Goal: Task Accomplishment & Management: Manage account settings

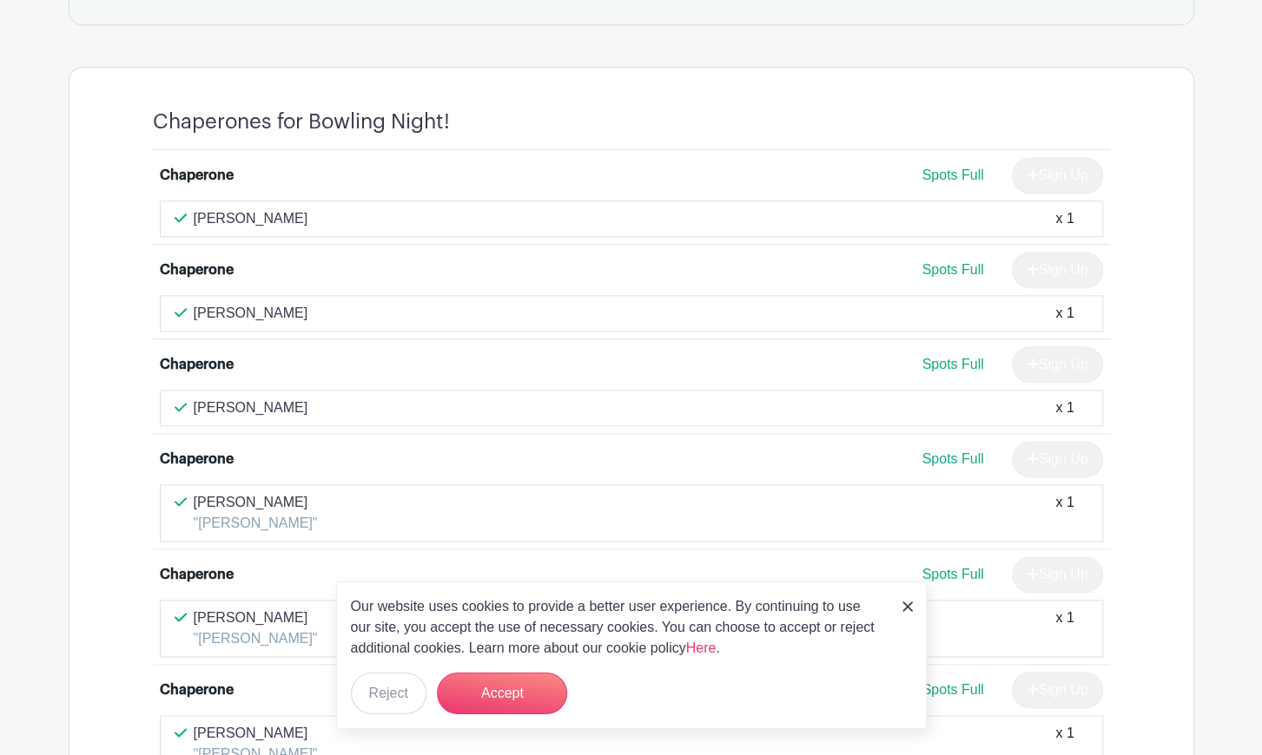
scroll to position [1026, 0]
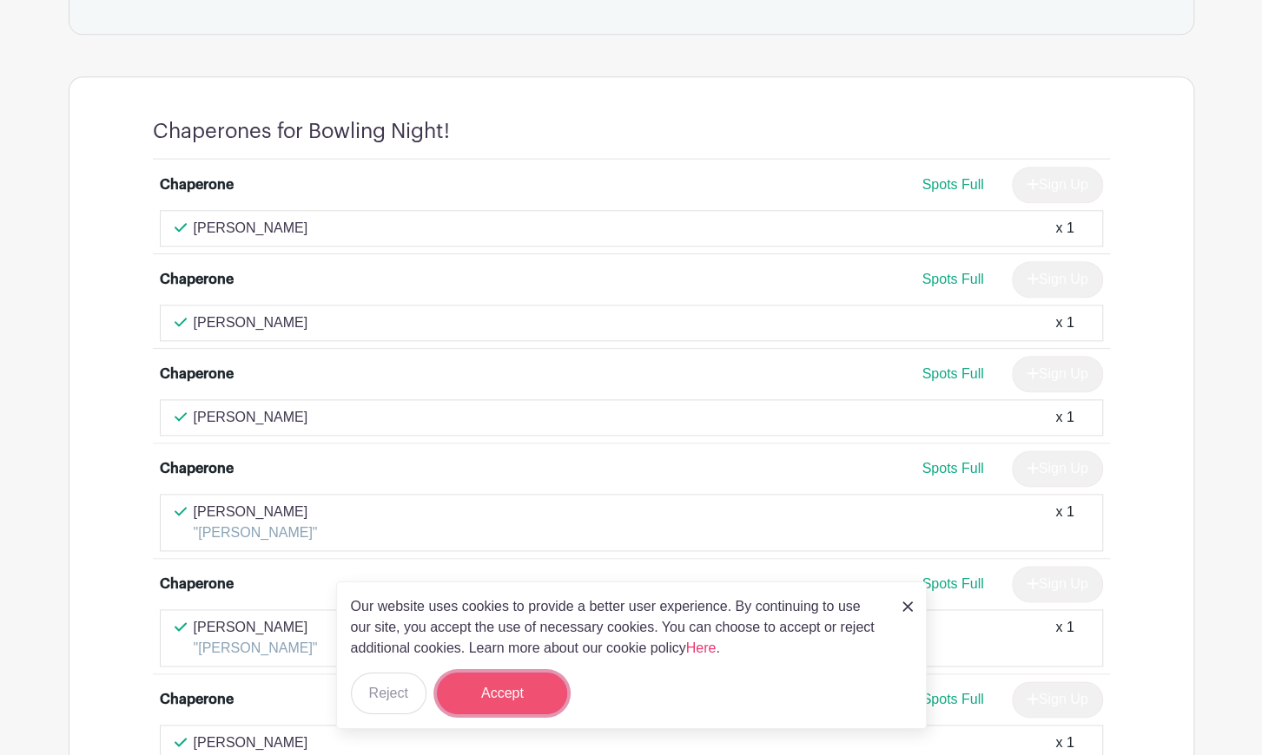
click at [498, 701] on button "Accept" at bounding box center [502, 694] width 130 height 42
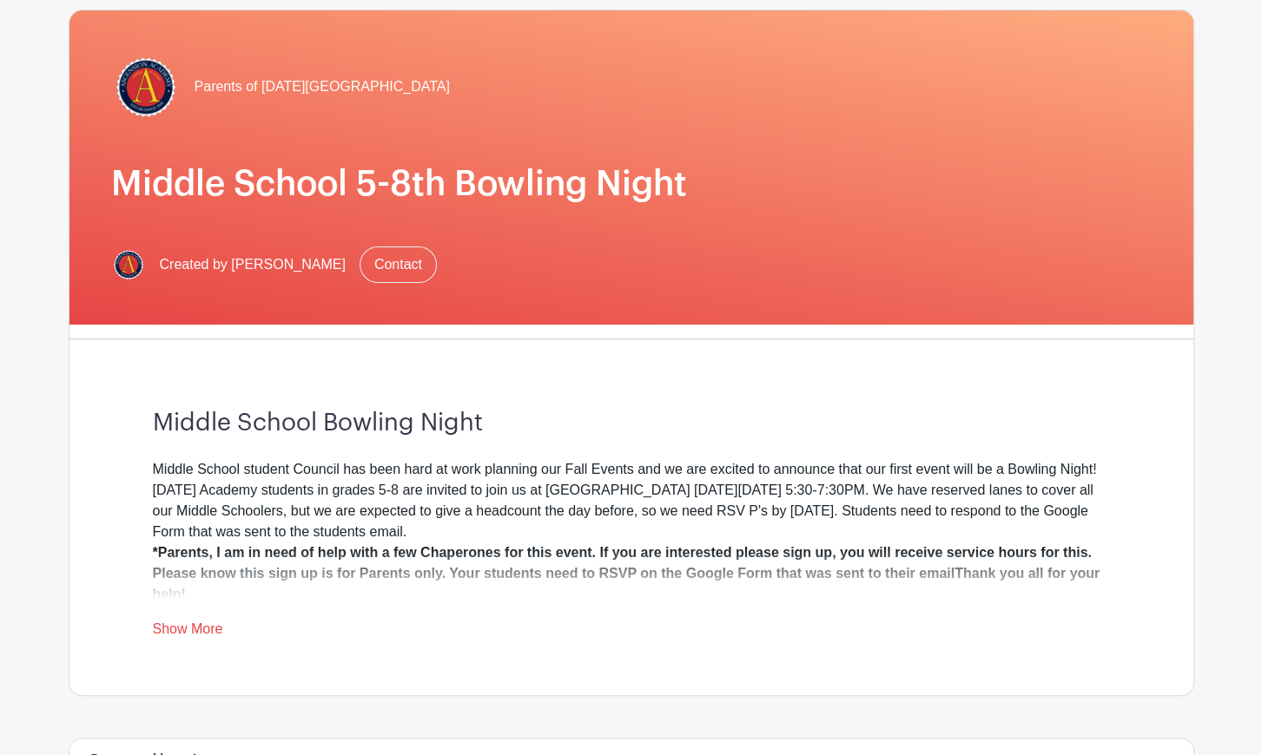
scroll to position [0, 0]
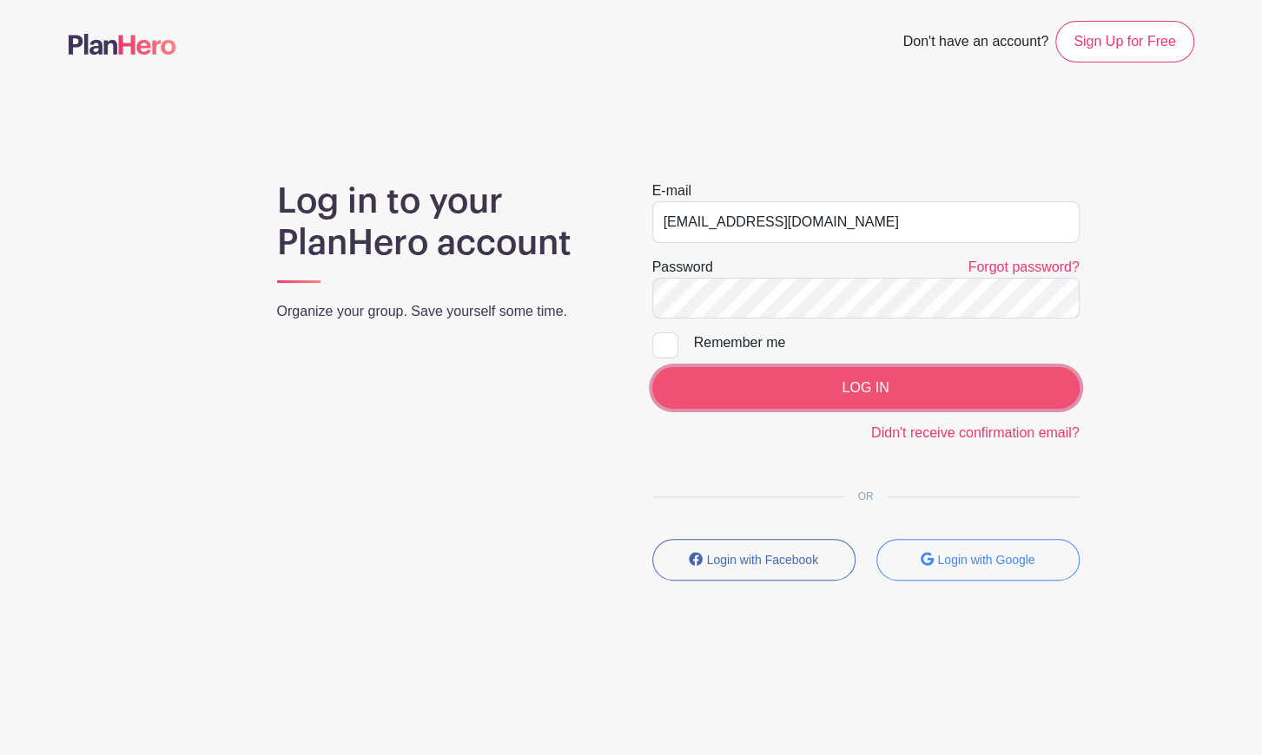
click at [831, 392] on input "LOG IN" at bounding box center [865, 388] width 427 height 42
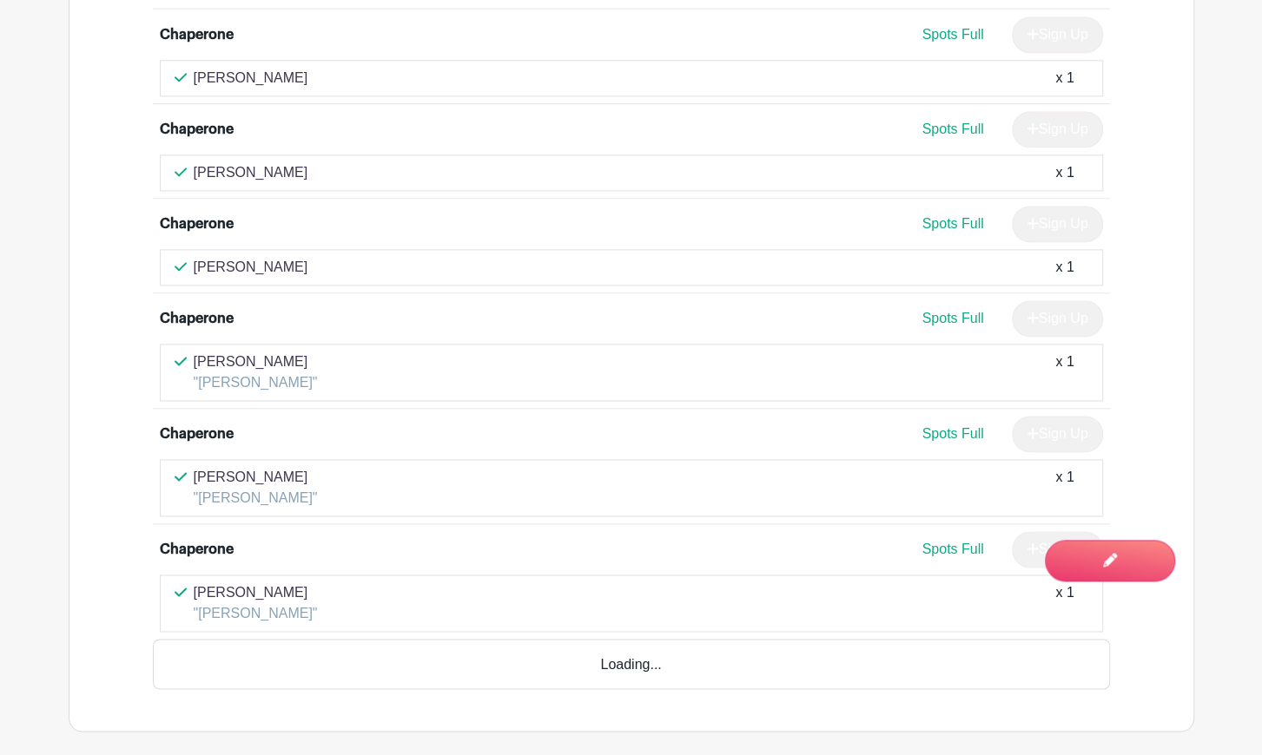
scroll to position [1278, 0]
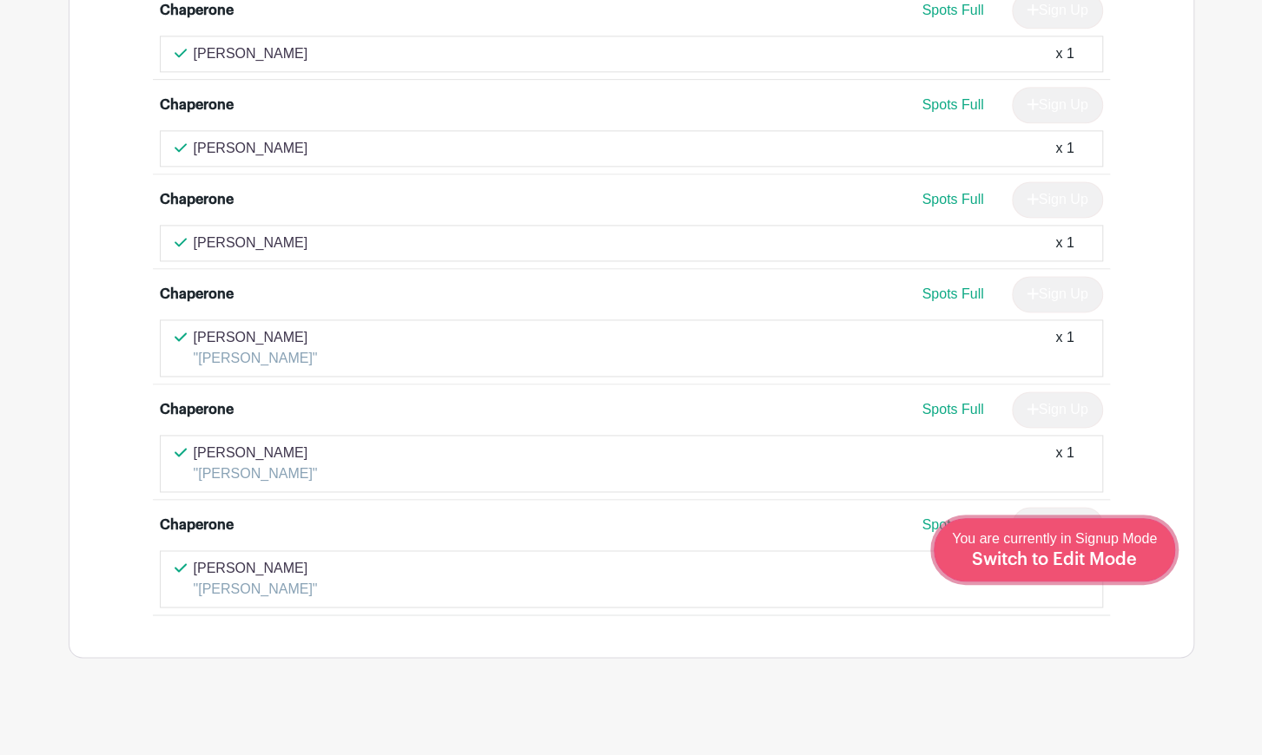
click at [1110, 562] on span "Switch to Edit Mode" at bounding box center [1054, 559] width 165 height 17
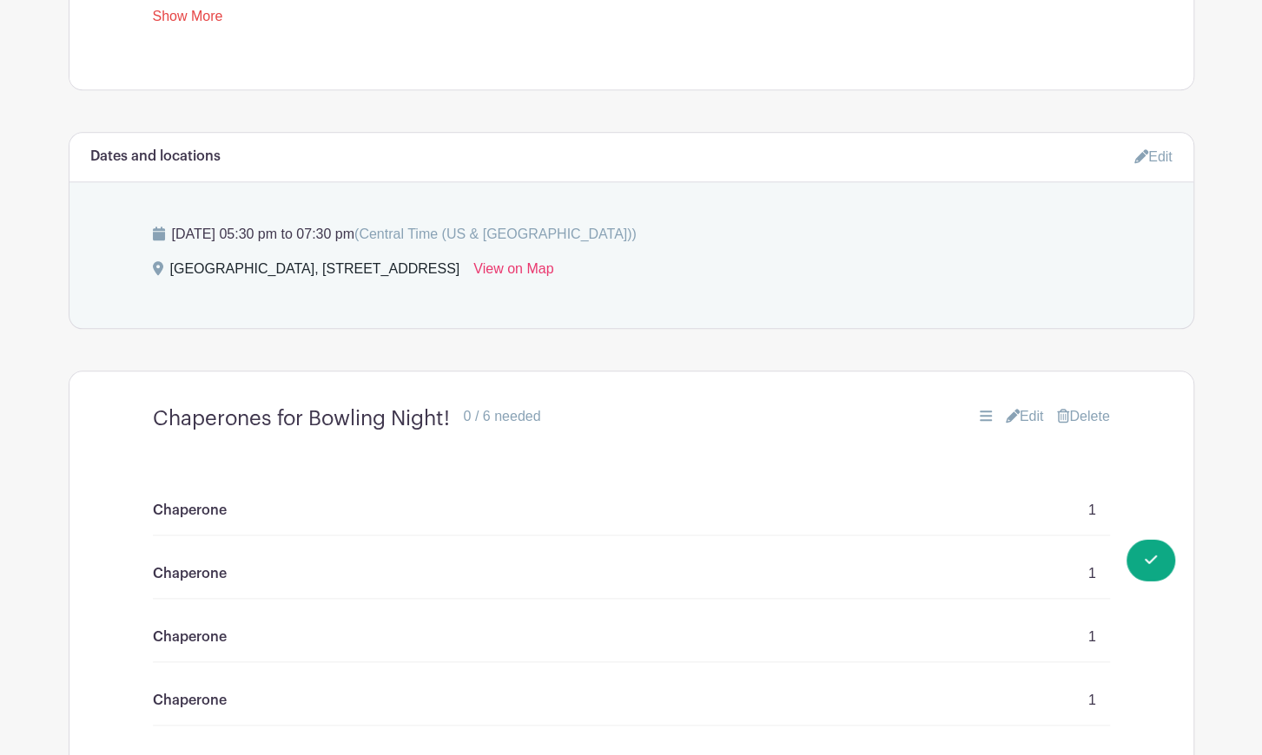
scroll to position [849, 0]
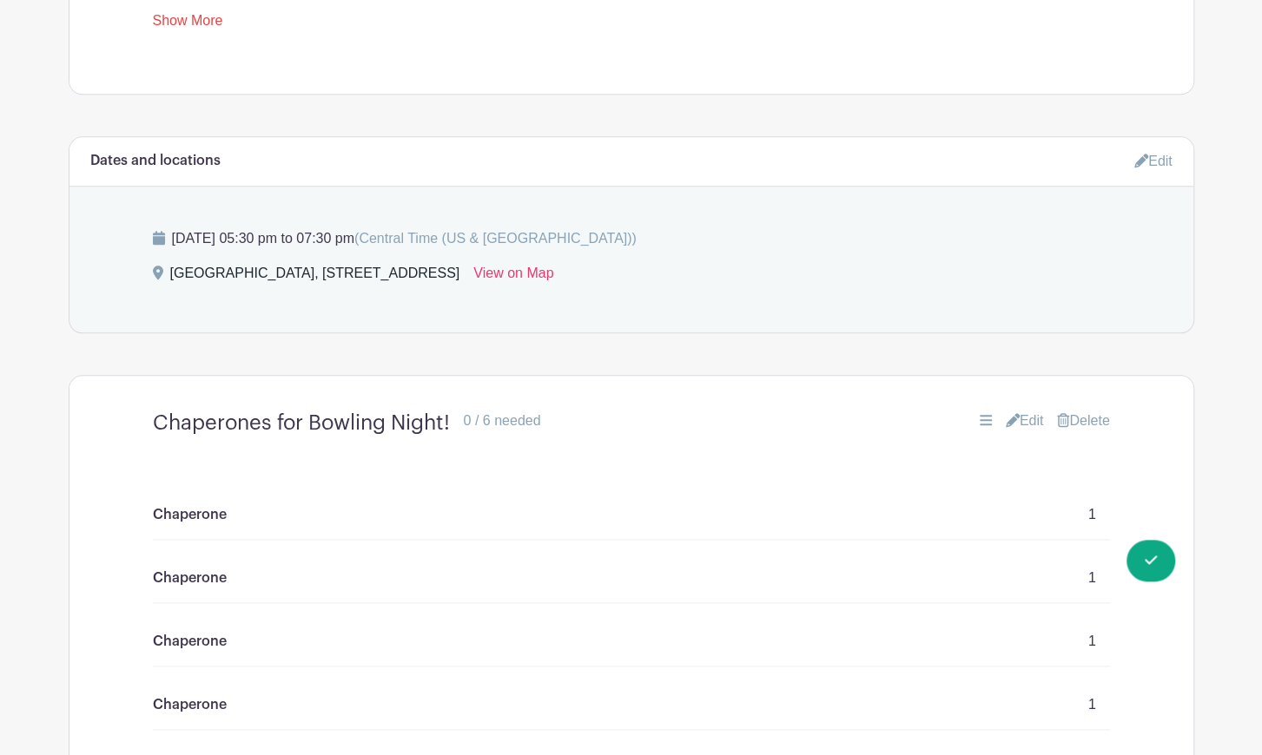
click at [1022, 421] on link "Edit" at bounding box center [1025, 421] width 38 height 21
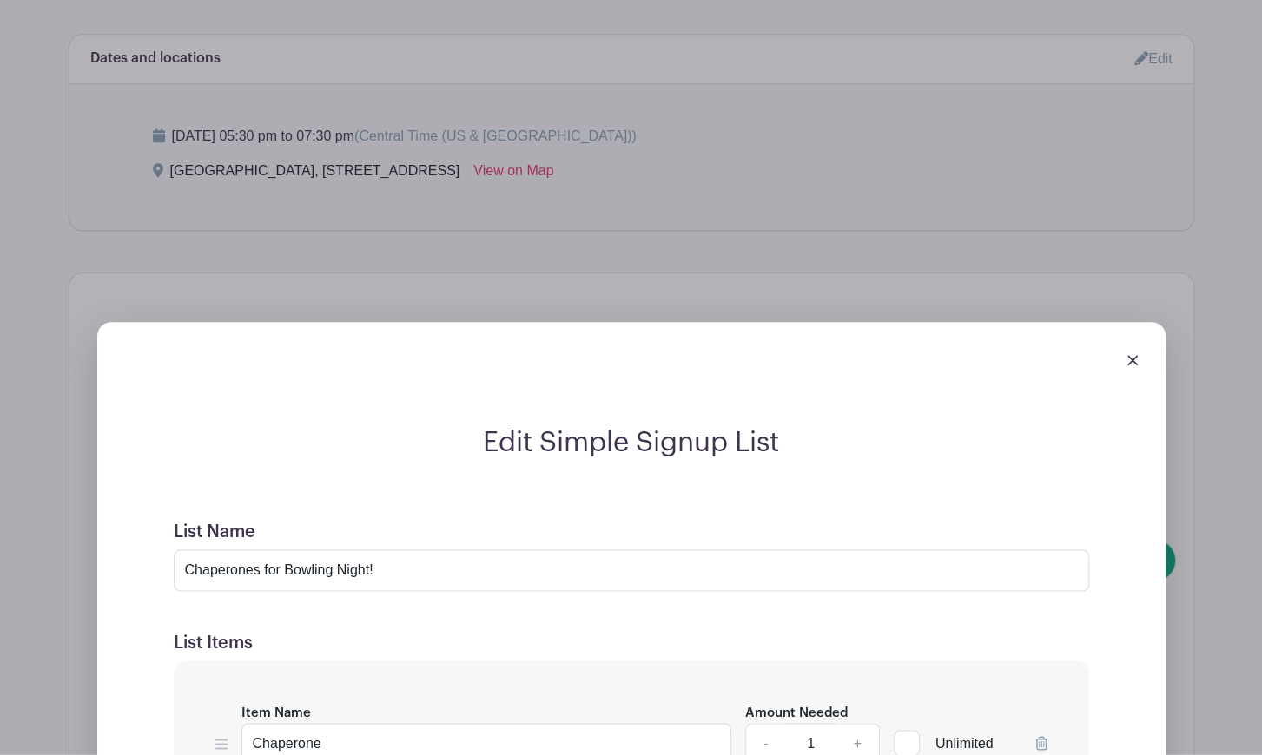
scroll to position [942, 0]
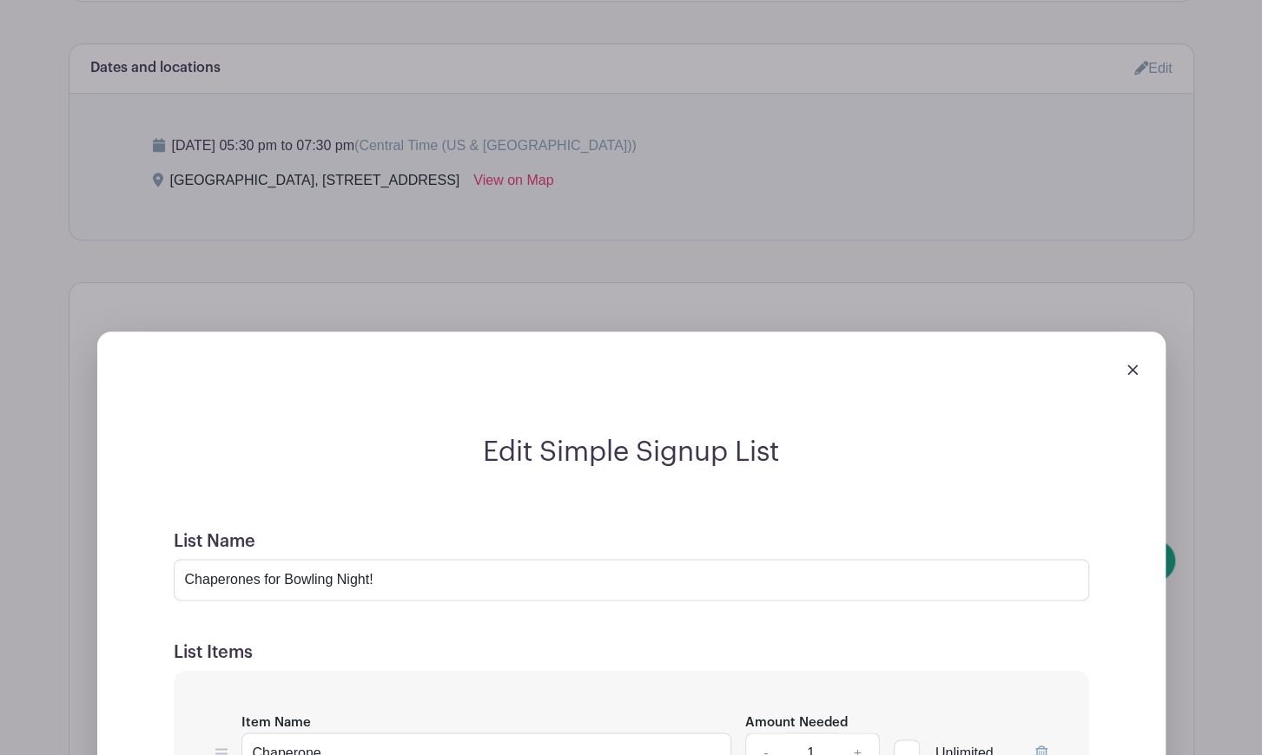
click at [1132, 367] on img at bounding box center [1132, 370] width 10 height 10
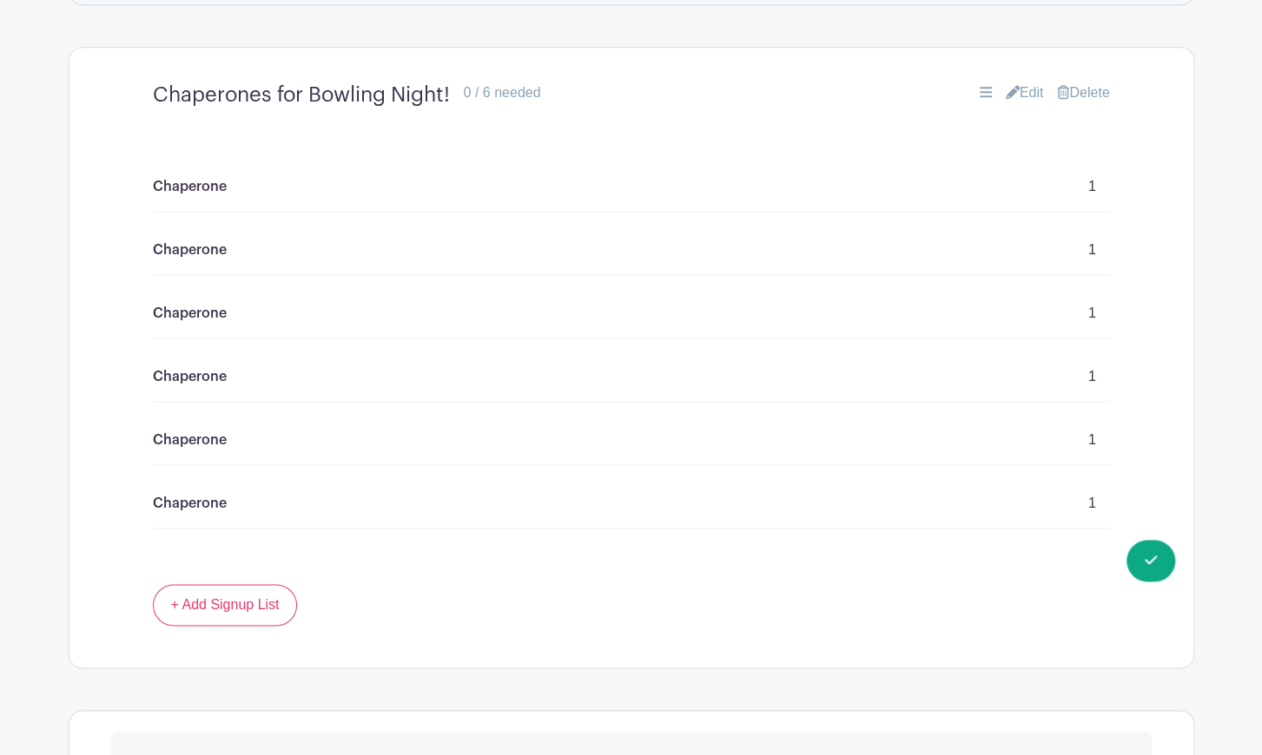
scroll to position [1179, 0]
click at [980, 94] on icon at bounding box center [986, 90] width 12 height 14
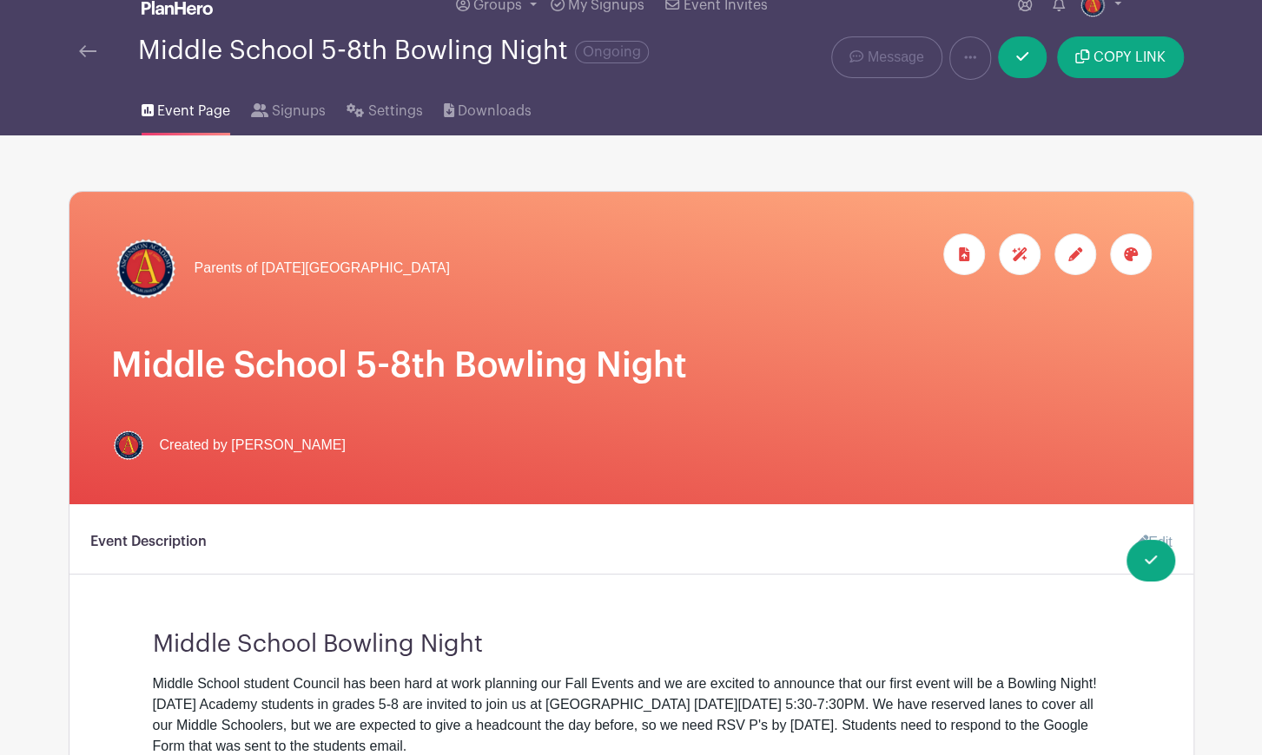
scroll to position [0, 0]
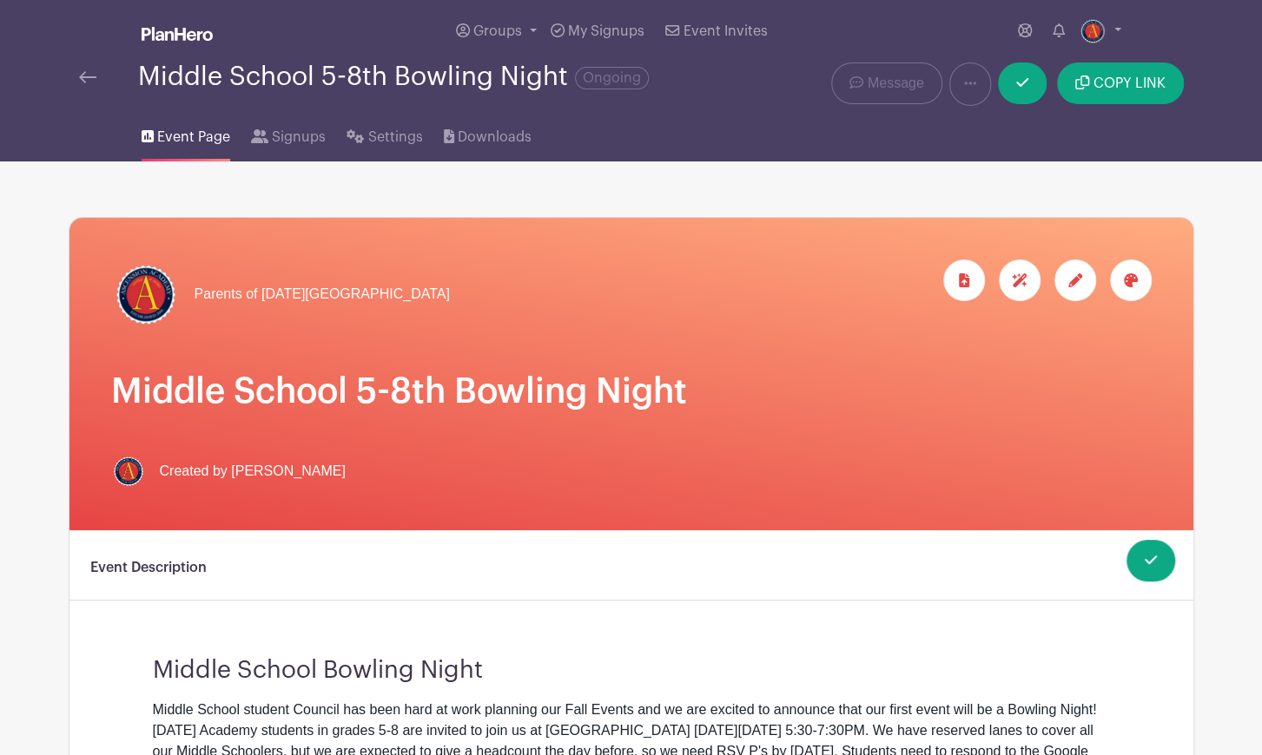
click at [83, 76] on img at bounding box center [87, 77] width 17 height 12
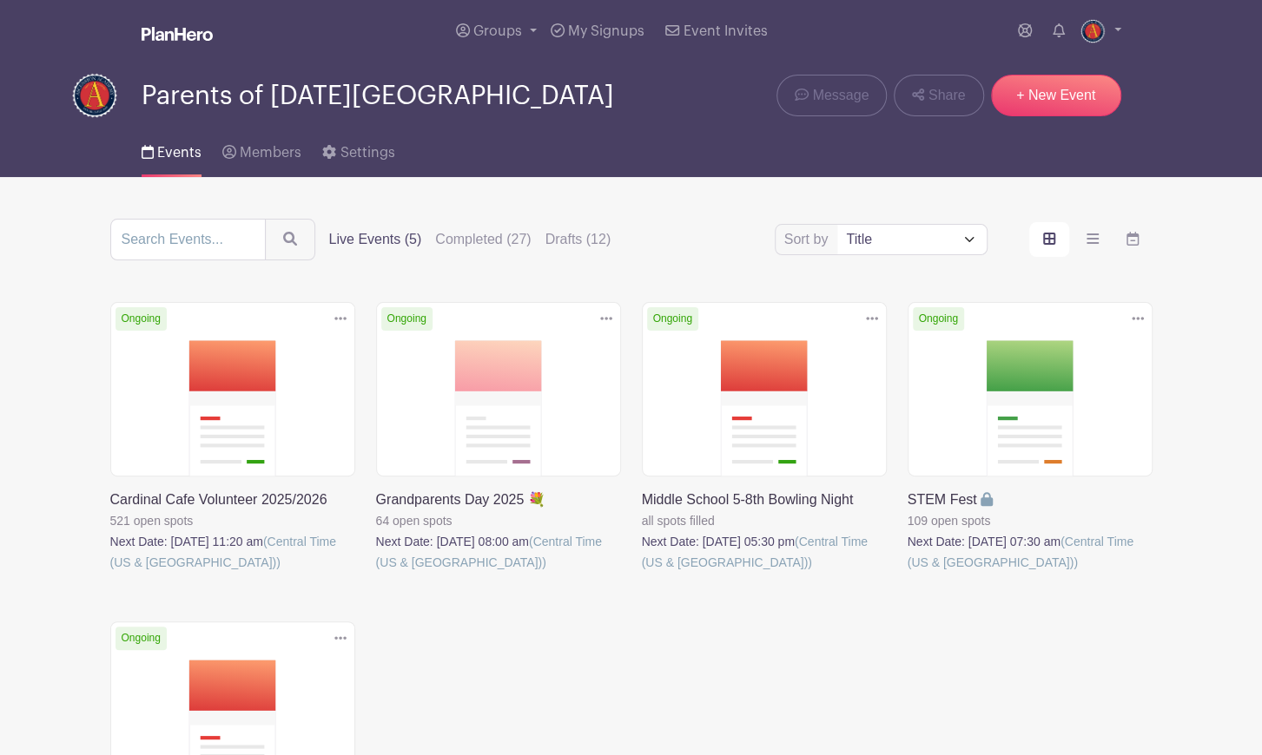
click at [642, 573] on link at bounding box center [642, 573] width 0 height 0
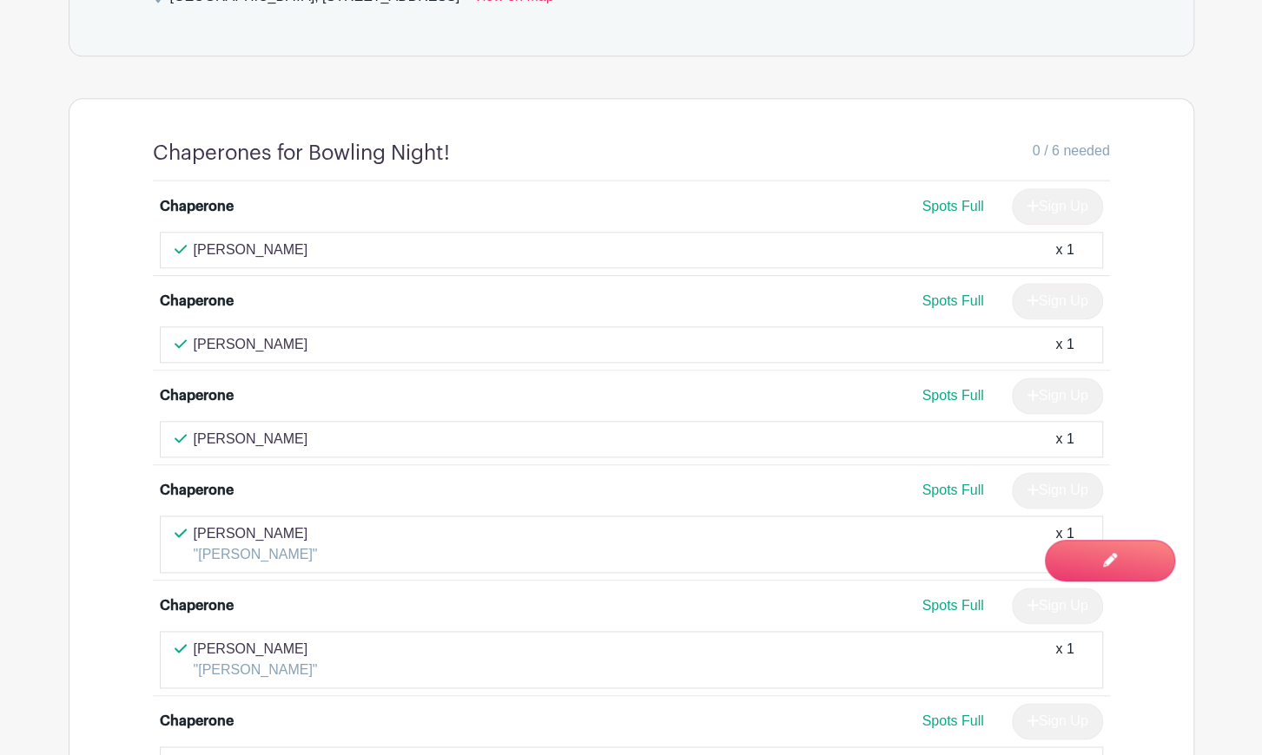
scroll to position [1084, 0]
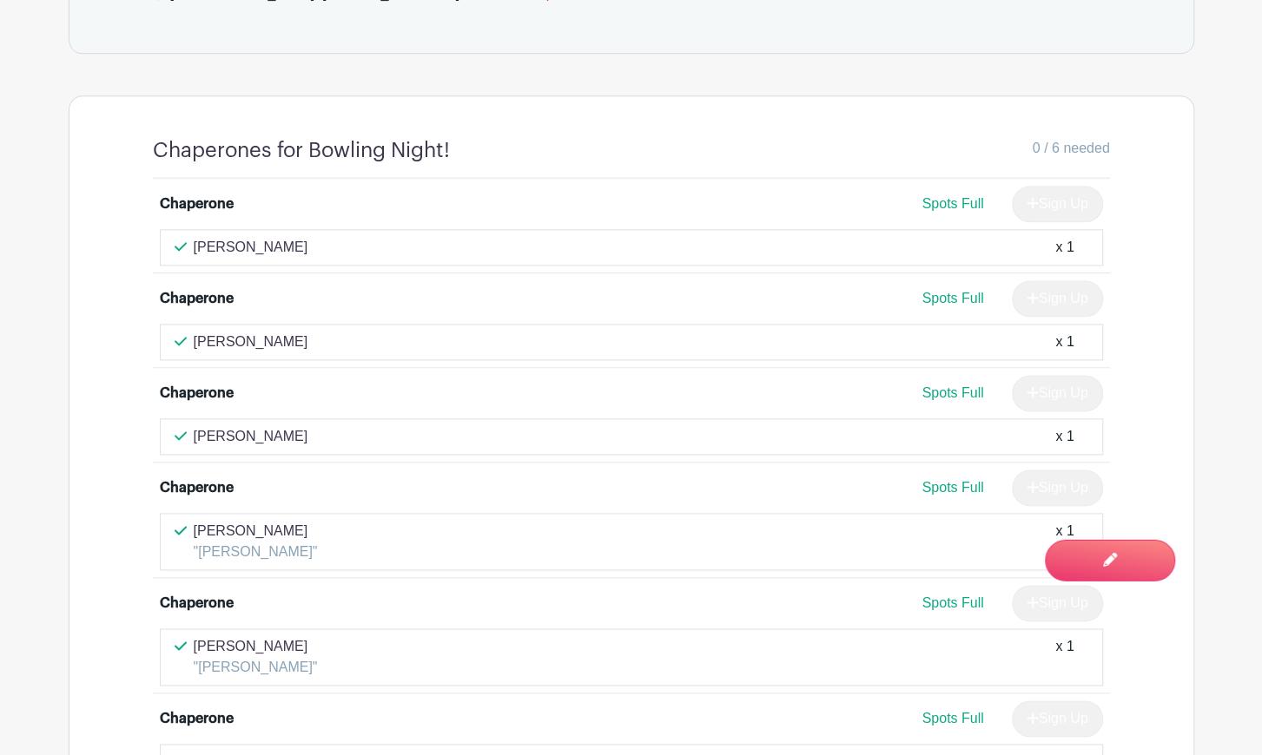
click at [258, 247] on p "[PERSON_NAME]" at bounding box center [251, 248] width 115 height 21
click at [269, 246] on div "Dey Gabriel x 1" at bounding box center [632, 248] width 914 height 21
